Goal: Transaction & Acquisition: Book appointment/travel/reservation

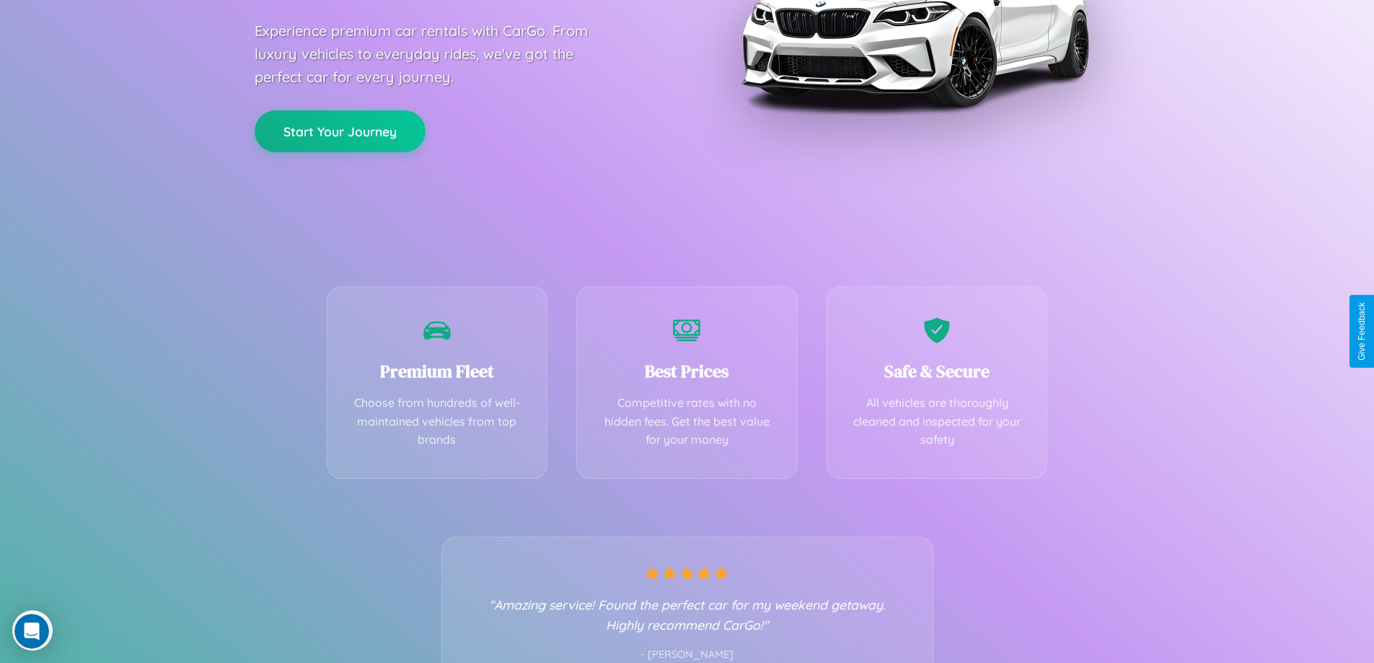
scroll to position [284, 0]
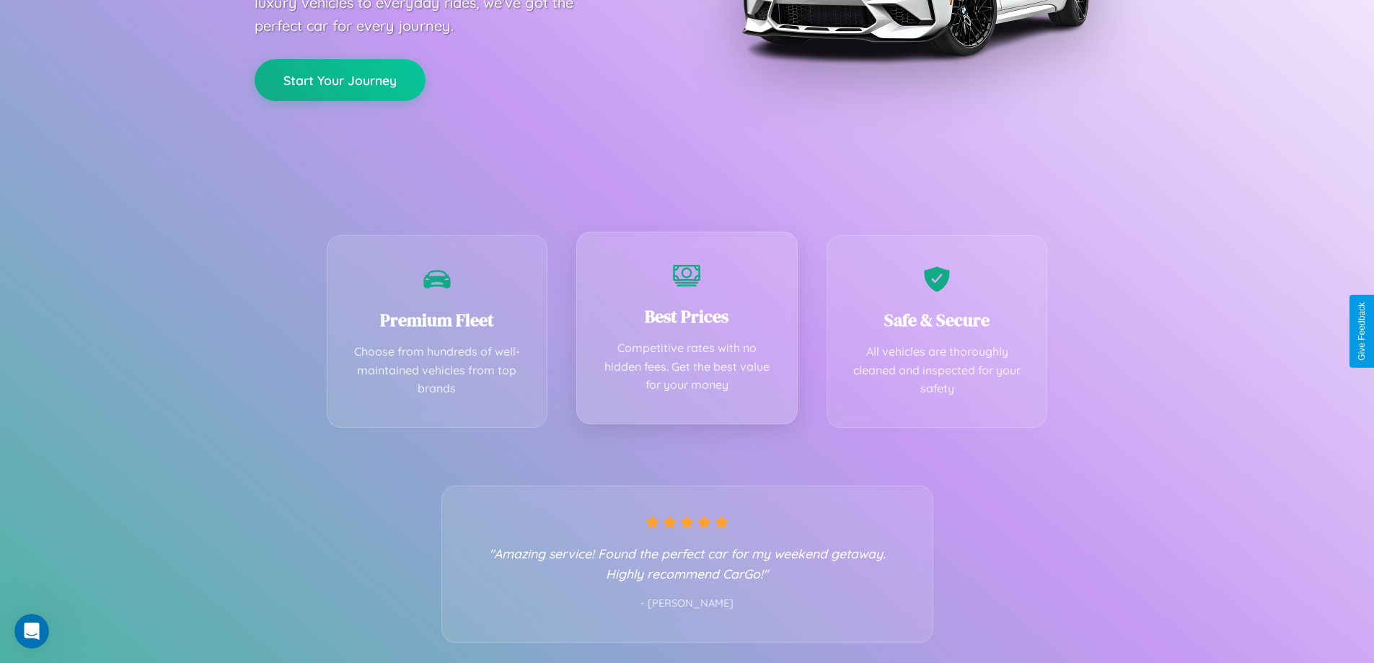
click at [687, 331] on div "Best Prices Competitive rates with no hidden fees. Get the best value for your …" at bounding box center [686, 328] width 221 height 193
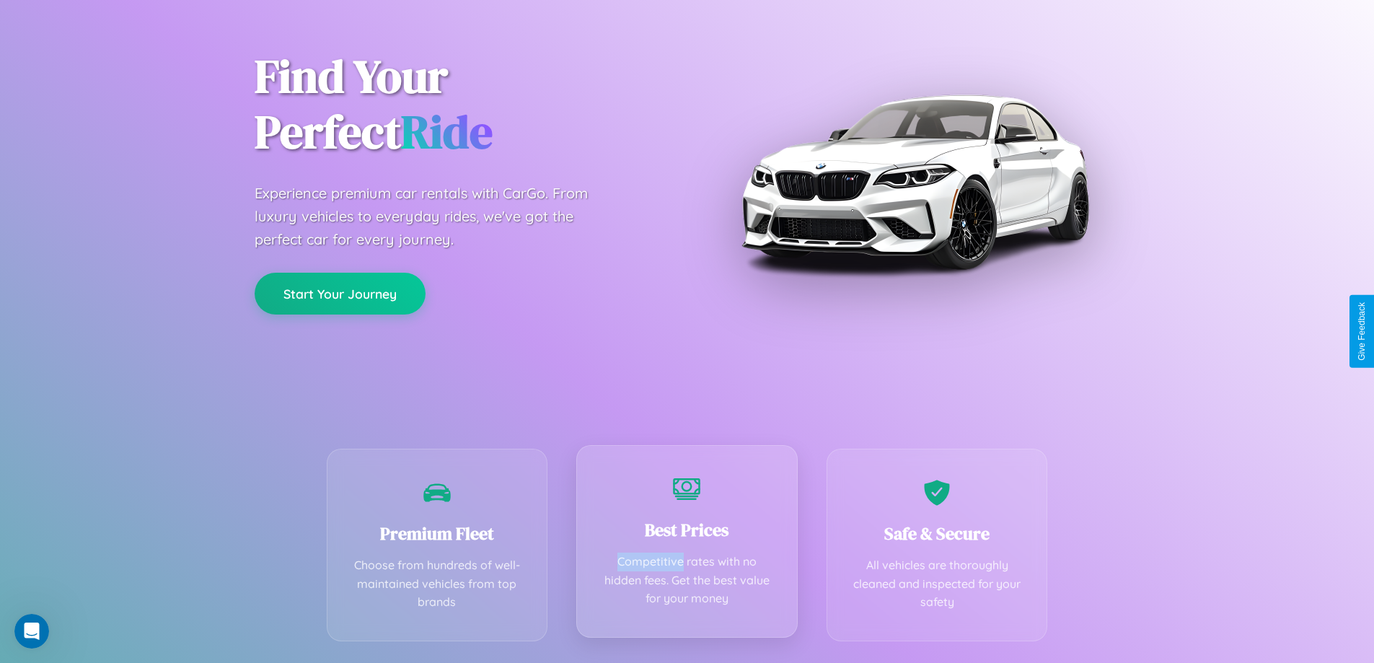
scroll to position [0, 0]
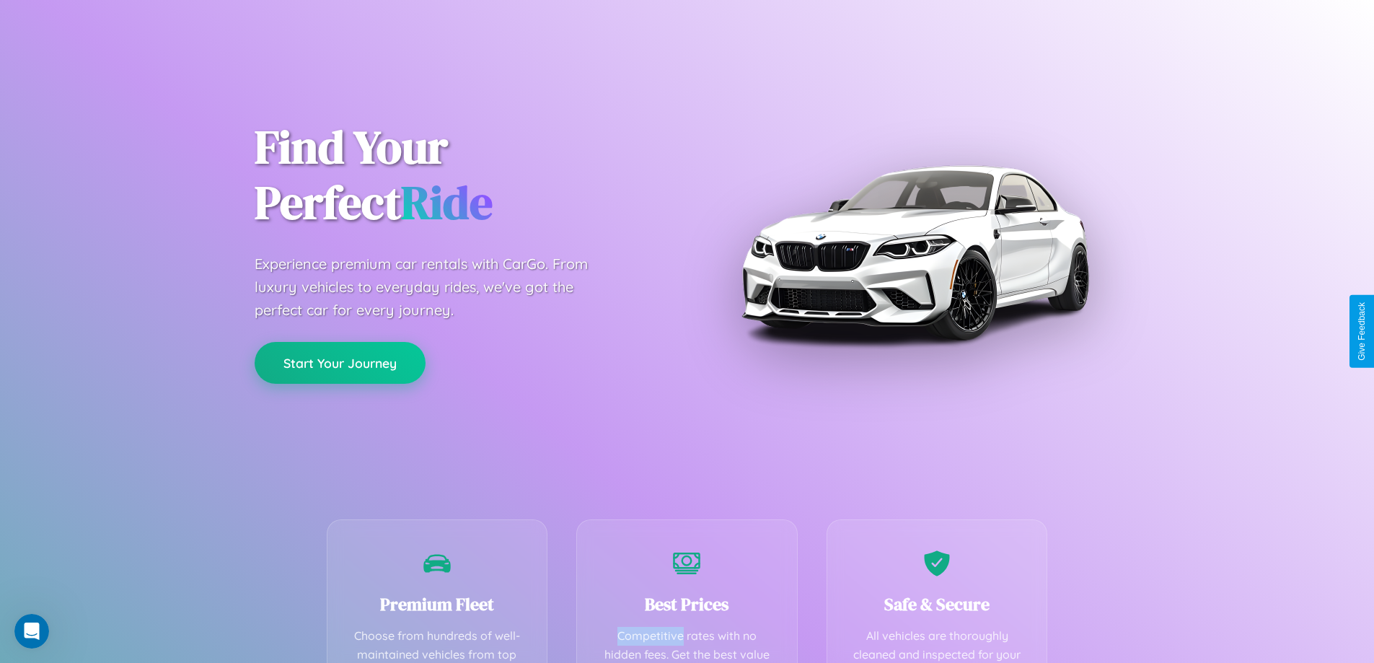
click at [340, 363] on button "Start Your Journey" at bounding box center [340, 363] width 171 height 42
click at [340, 362] on button "Start Your Journey" at bounding box center [340, 363] width 171 height 42
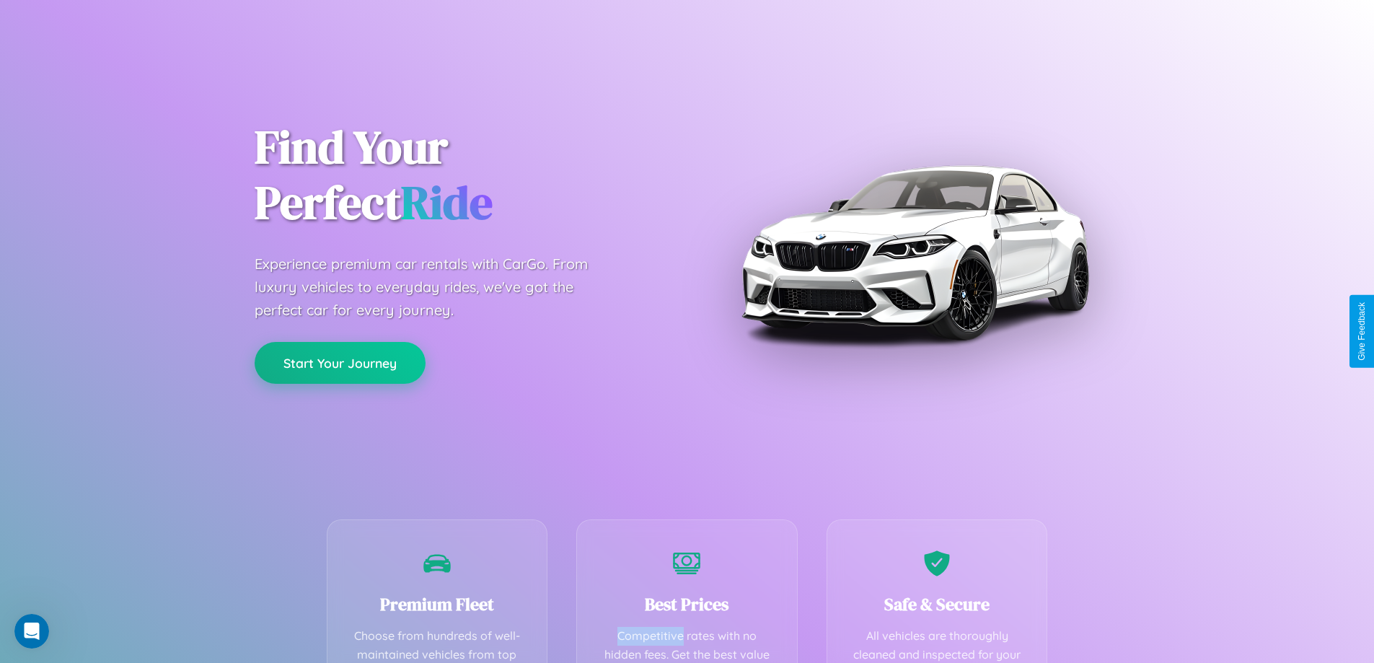
click at [340, 362] on button "Start Your Journey" at bounding box center [340, 363] width 171 height 42
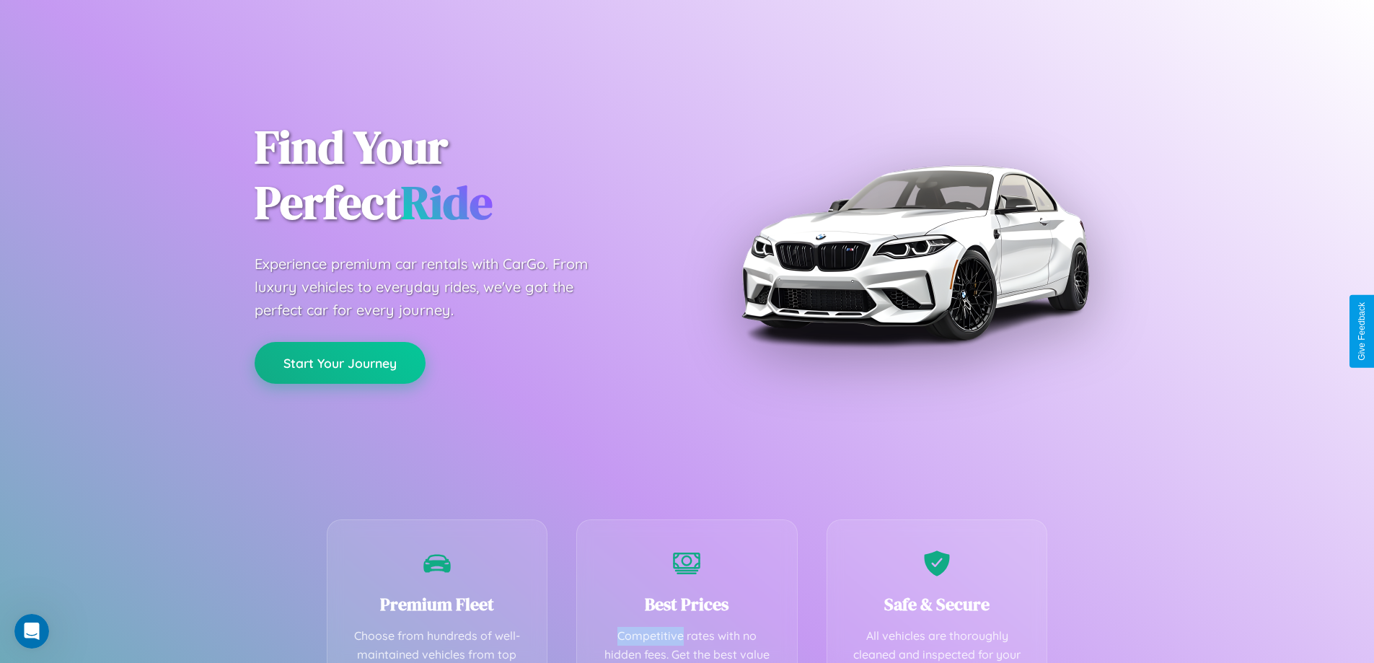
click at [340, 362] on button "Start Your Journey" at bounding box center [340, 363] width 171 height 42
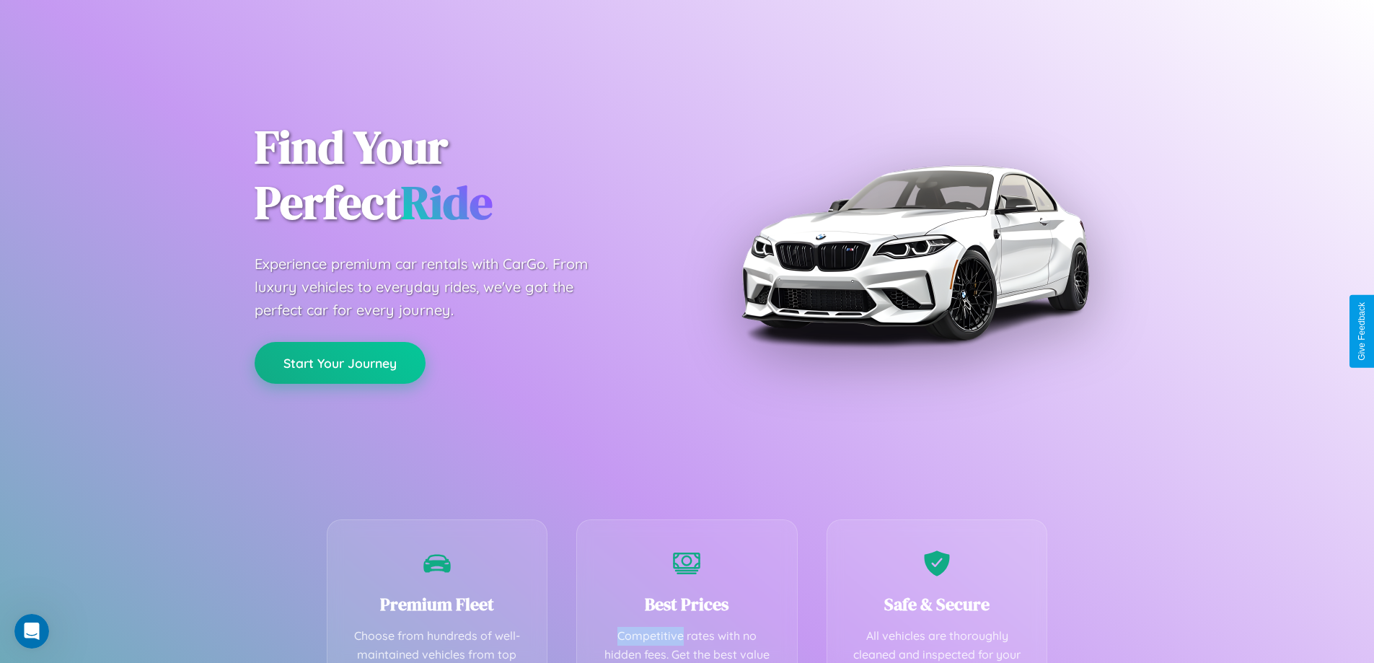
click at [340, 362] on button "Start Your Journey" at bounding box center [340, 363] width 171 height 42
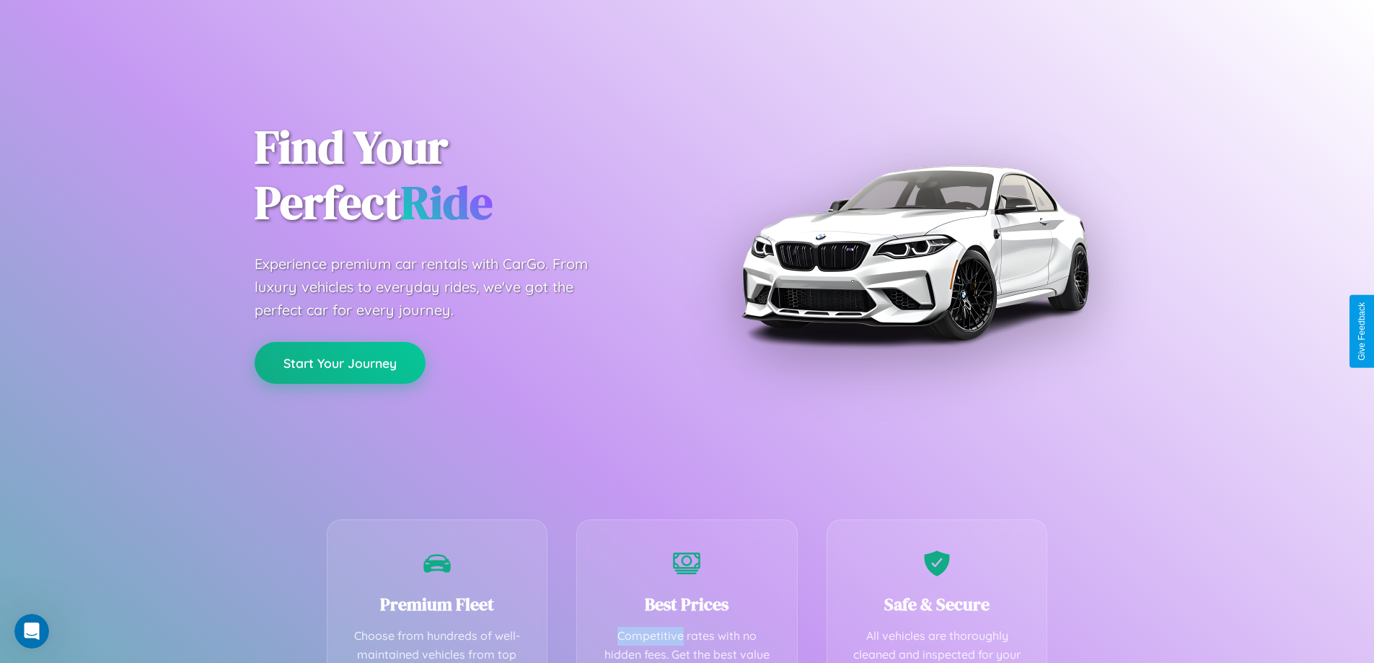
click at [340, 362] on button "Start Your Journey" at bounding box center [340, 363] width 171 height 42
